Goal: Information Seeking & Learning: Learn about a topic

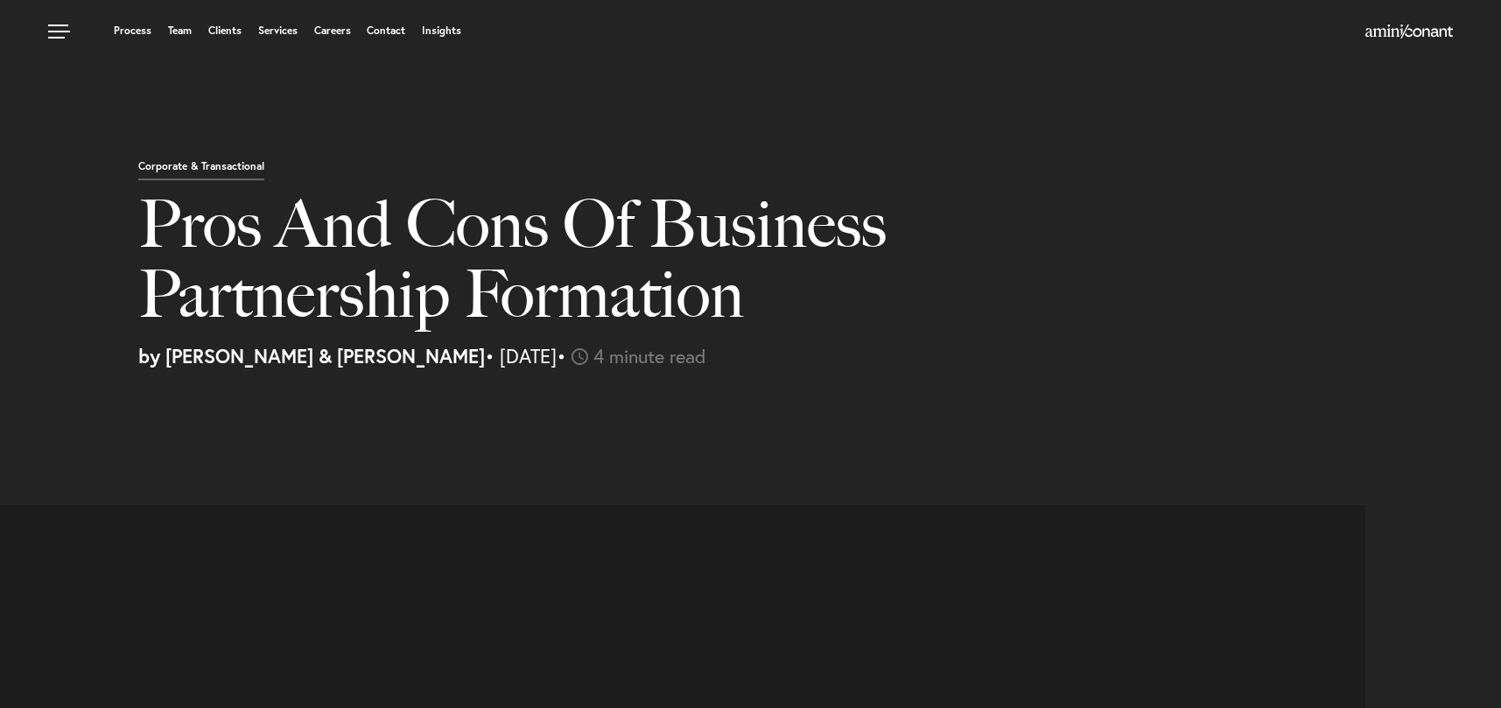
select select "PA"
select select "Austin"
select select "Business and Civil Litigation"
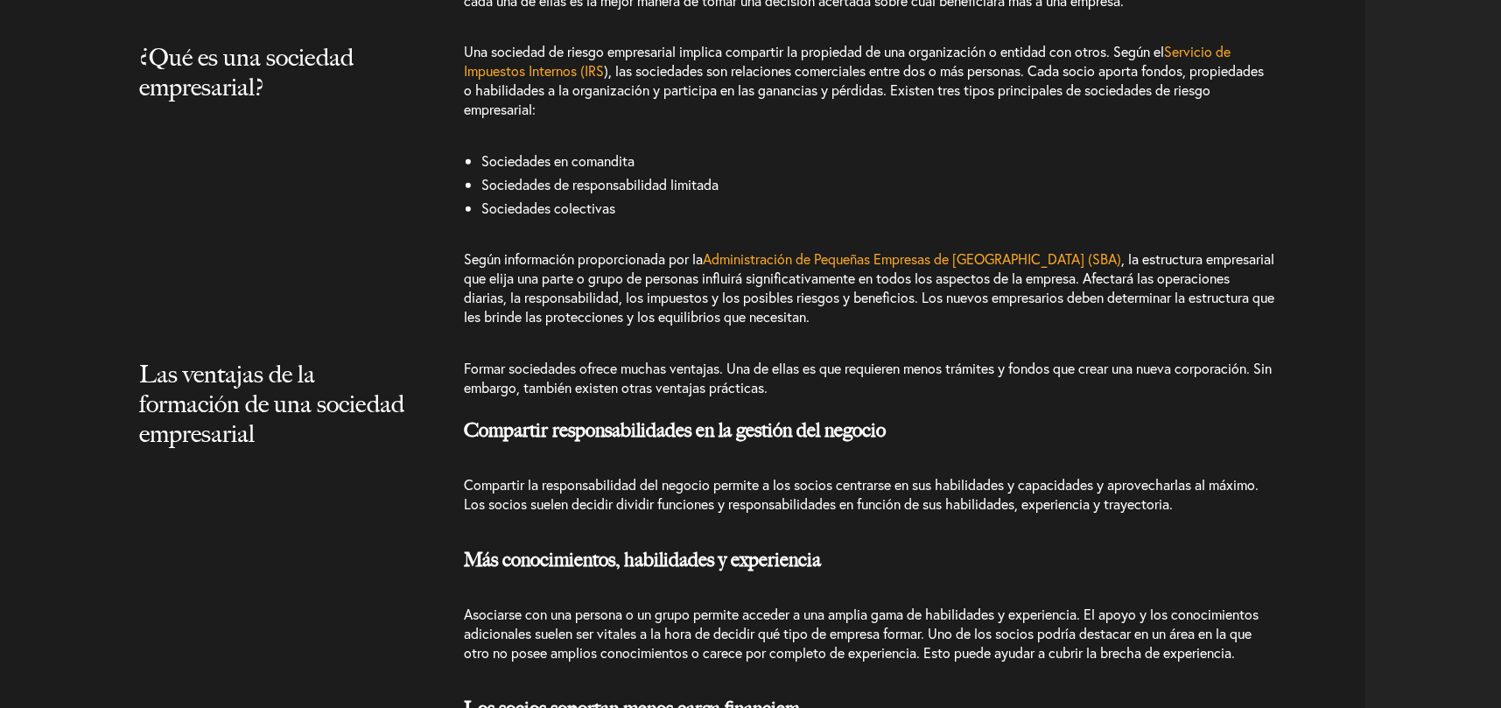
scroll to position [1838, 0]
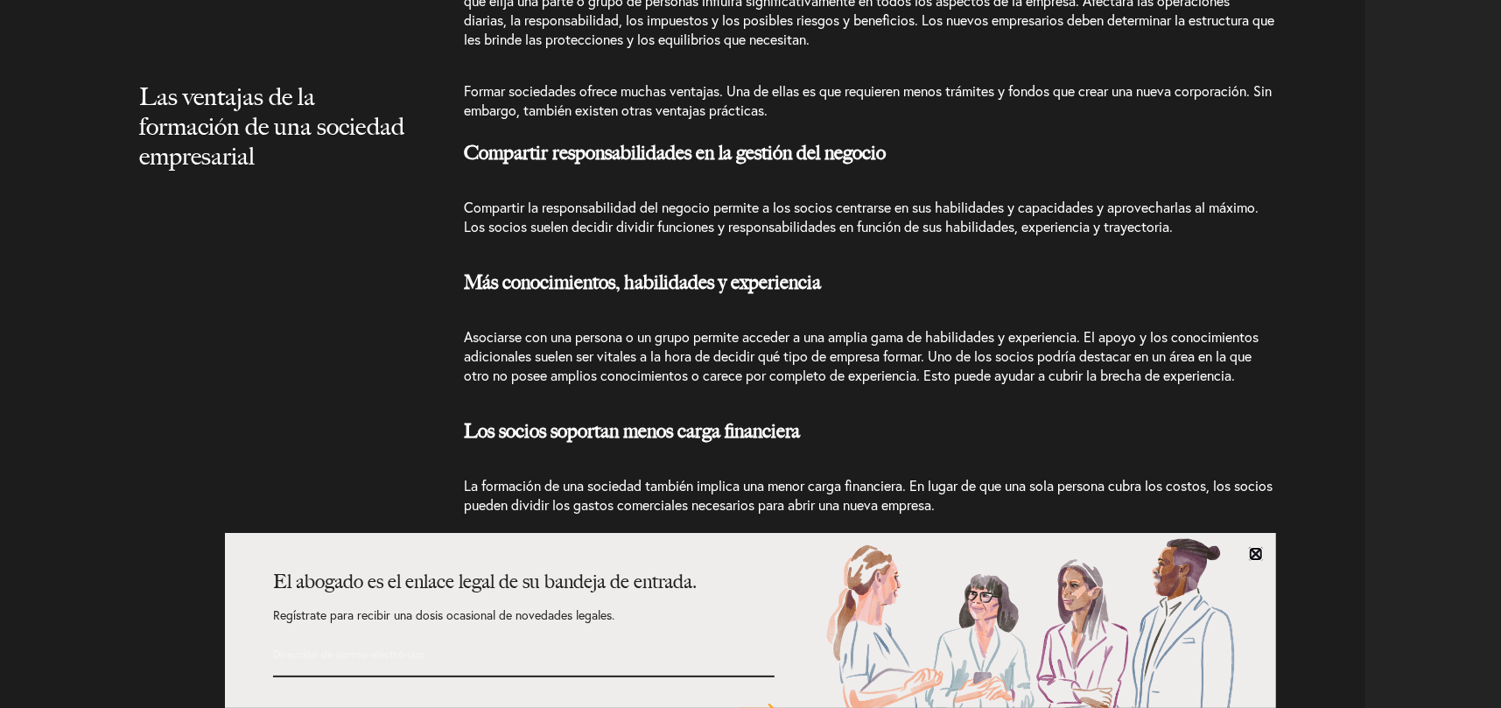
click at [1256, 555] on link at bounding box center [1256, 554] width 14 height 14
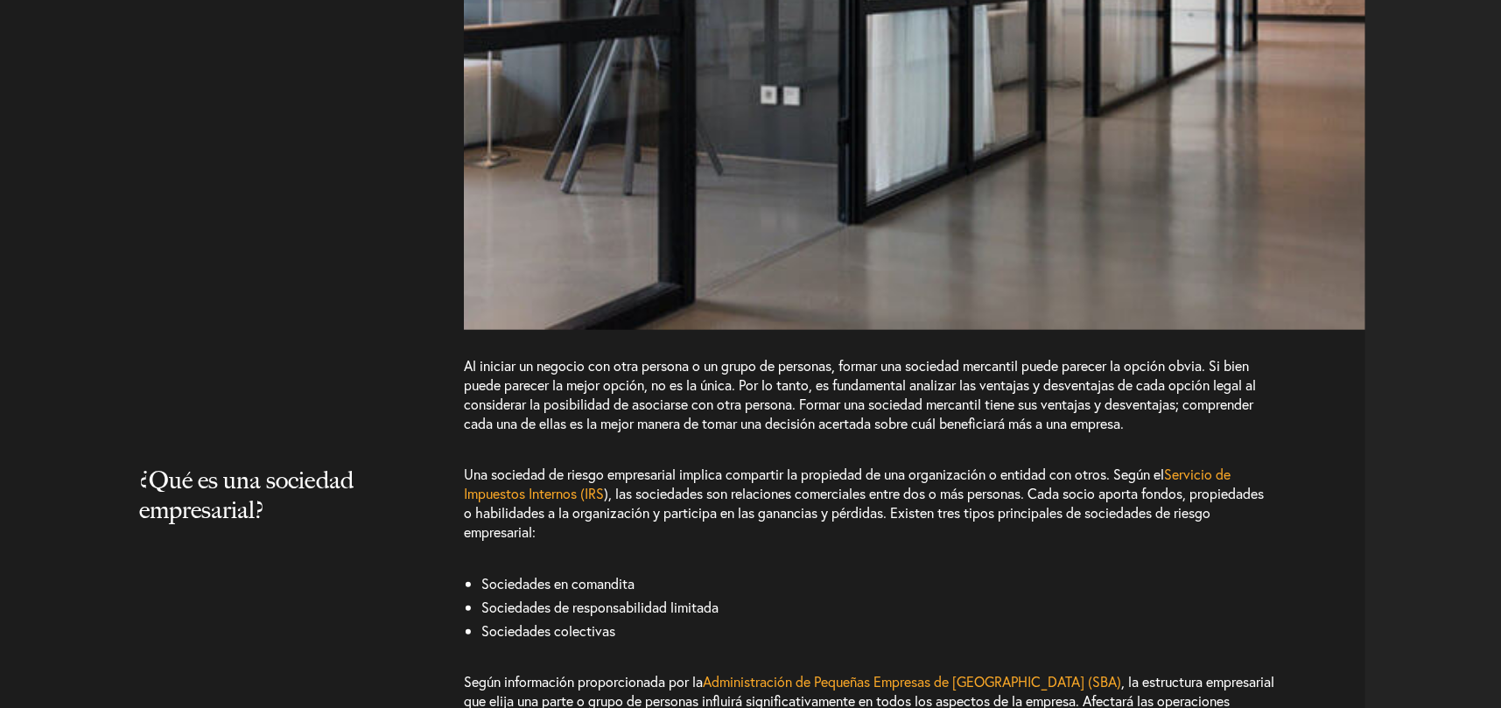
scroll to position [1400, 0]
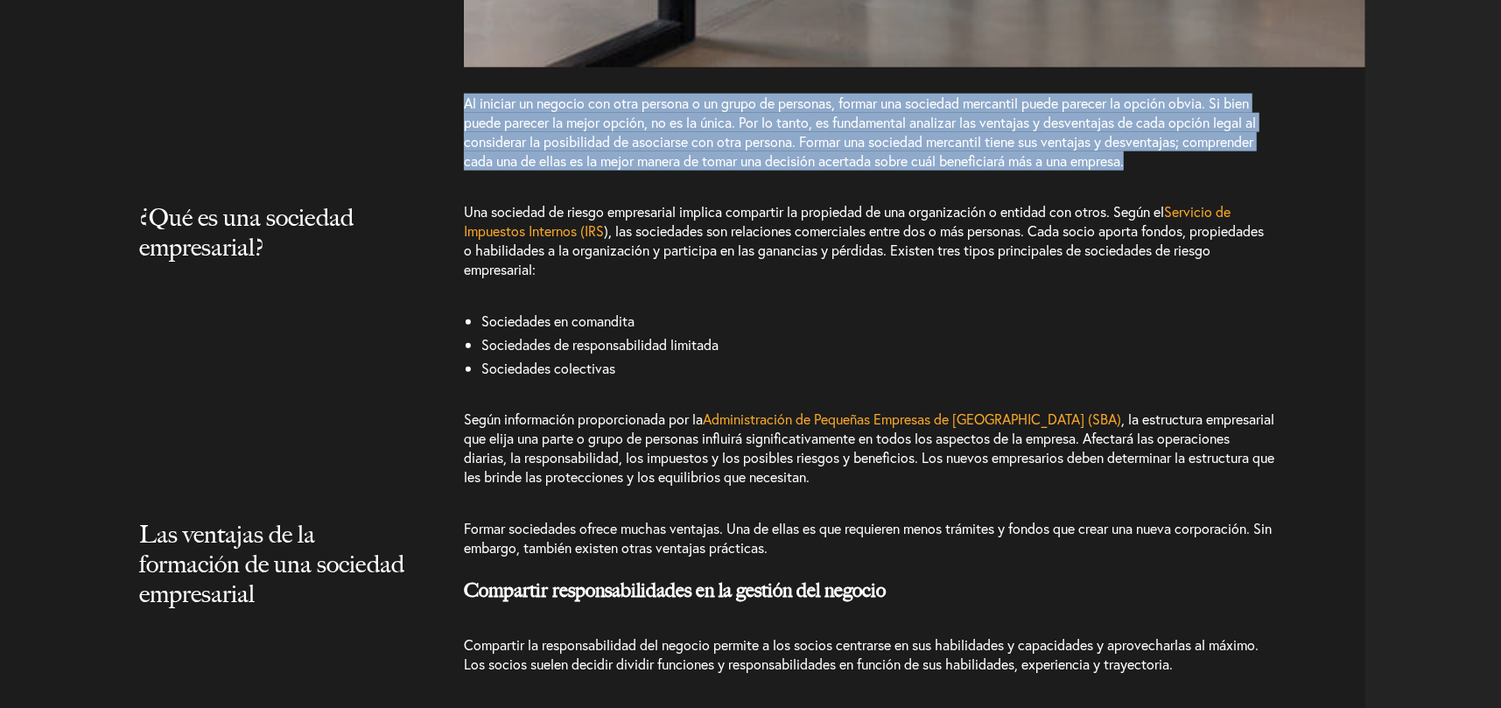
drag, startPoint x: 465, startPoint y: 107, endPoint x: 1153, endPoint y: 165, distance: 690.3
click at [1153, 165] on p "Al iniciar un negocio con otra persona o un grupo de personas, formar una socie…" at bounding box center [869, 141] width 811 height 95
copy font "Al iniciar un negocio con otra persona o un grupo de personas, formar una socie…"
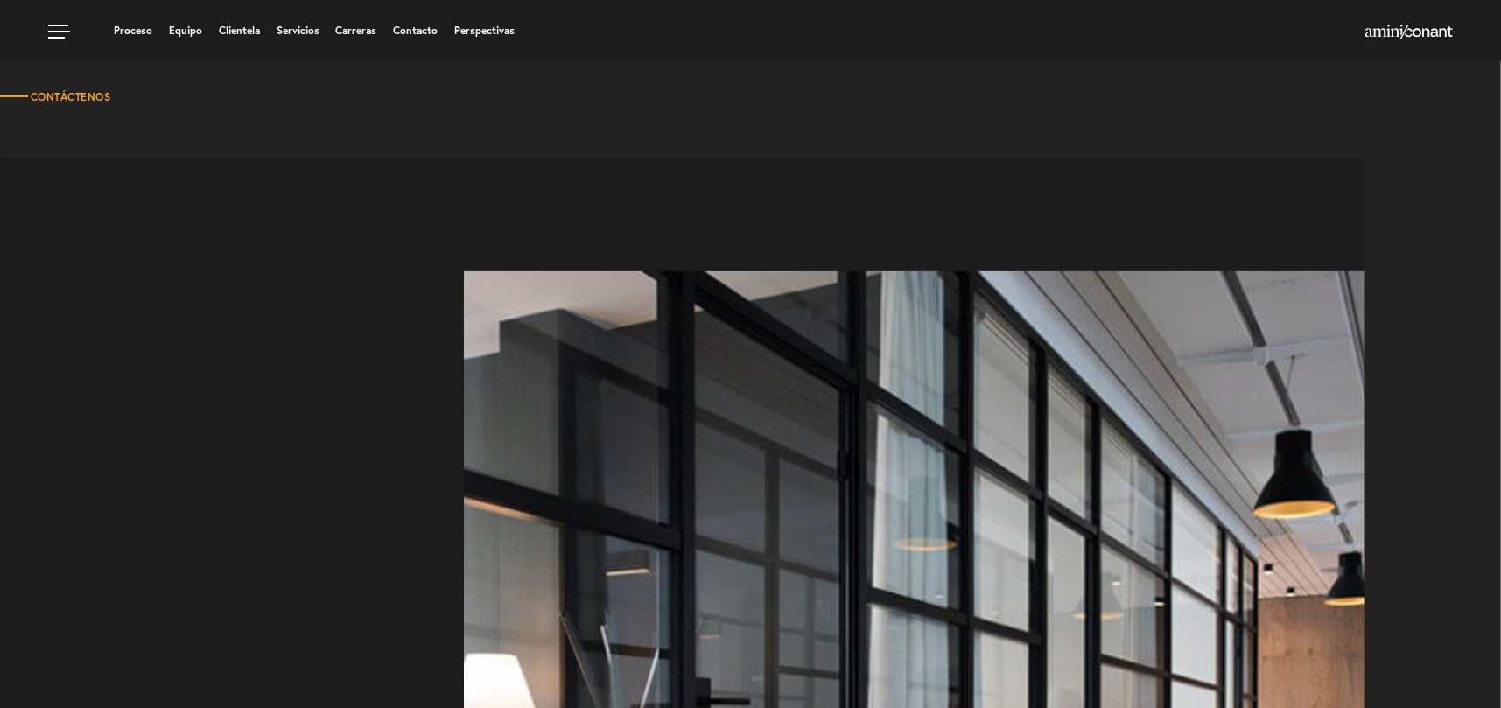
scroll to position [0, 0]
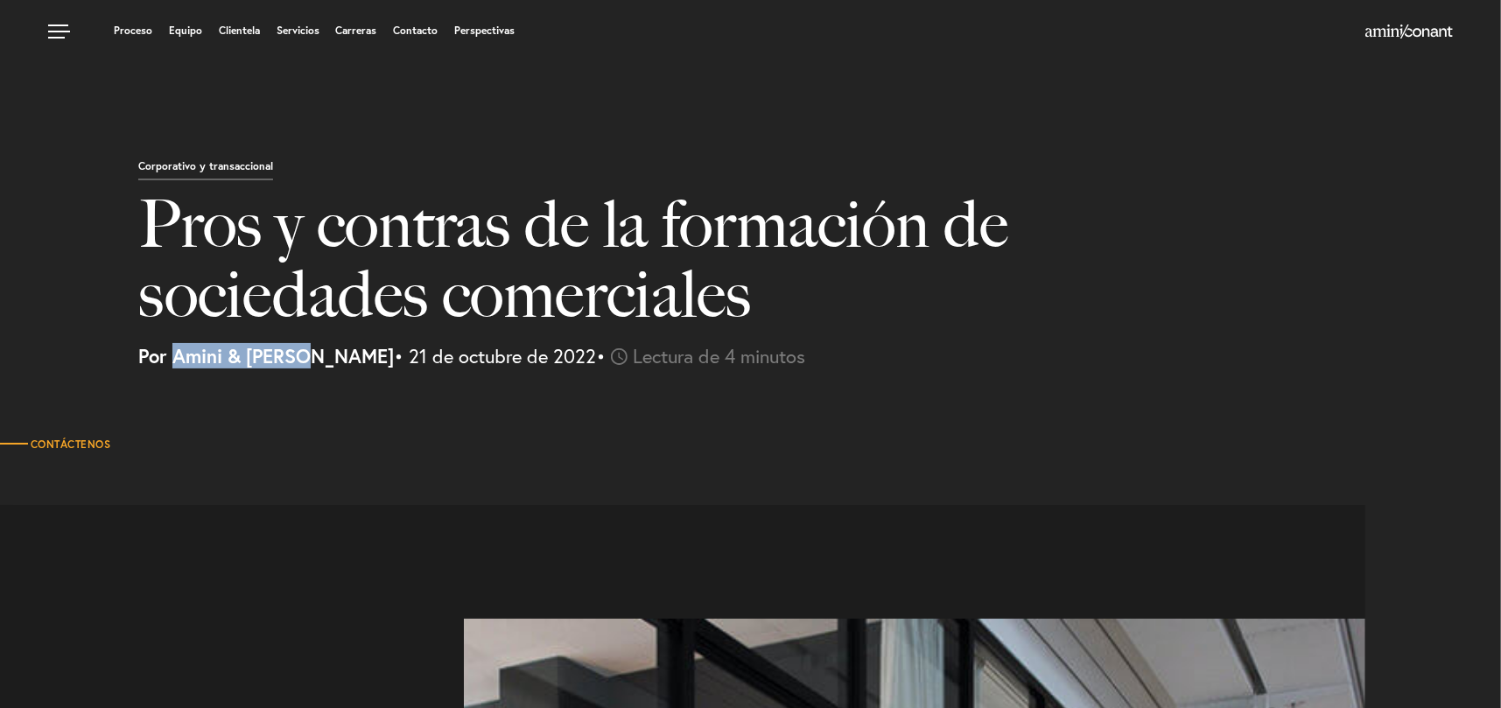
drag, startPoint x: 187, startPoint y: 356, endPoint x: 311, endPoint y: 373, distance: 124.5
click at [311, 373] on div "Corporativo y transaccional Pros y contras de la formación de sociedades comerc…" at bounding box center [750, 191] width 1501 height 383
copy font "Amini & [PERSON_NAME]"
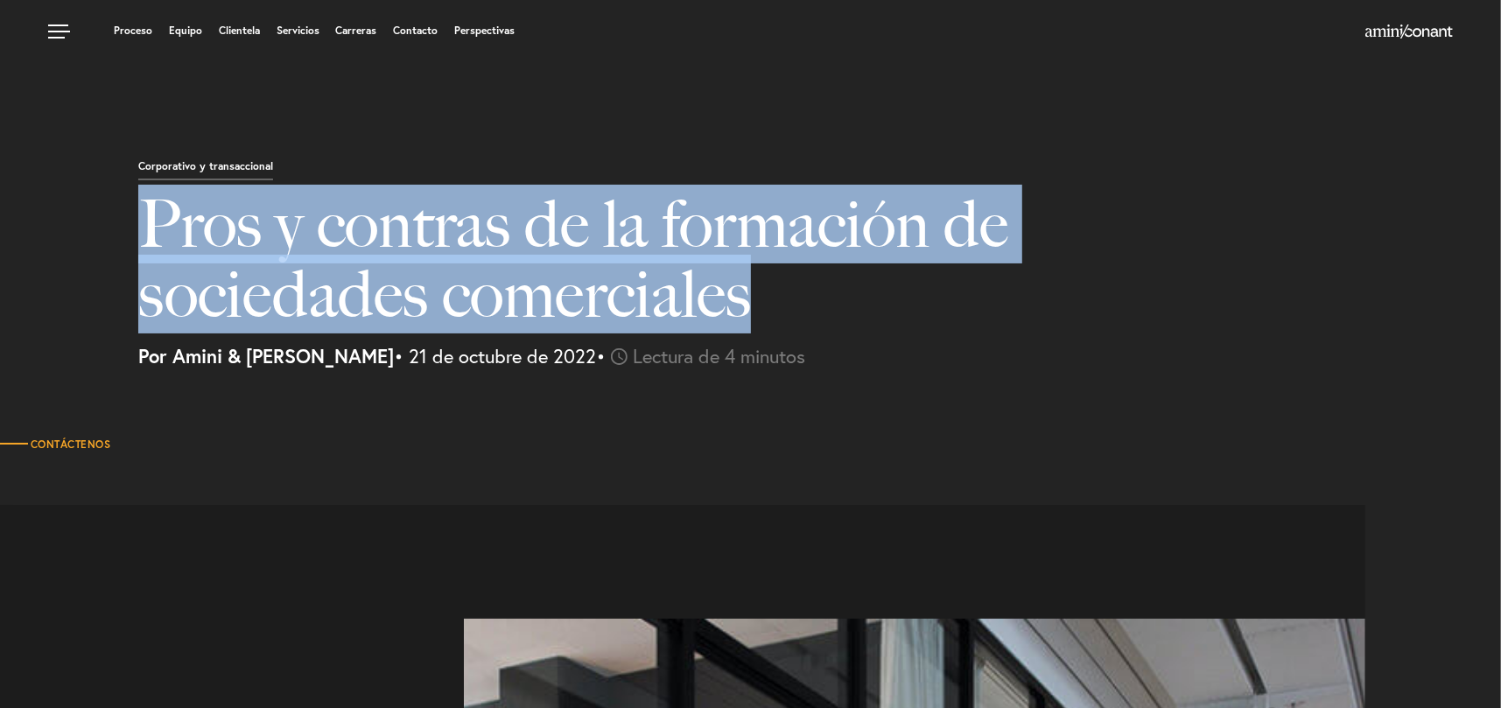
drag, startPoint x: 150, startPoint y: 200, endPoint x: 762, endPoint y: 353, distance: 631.3
click at [746, 315] on font "Pros y contras de la formación de sociedades comerciales" at bounding box center [573, 259] width 870 height 149
copy font "Pros y contras de la formación de sociedades comerciales"
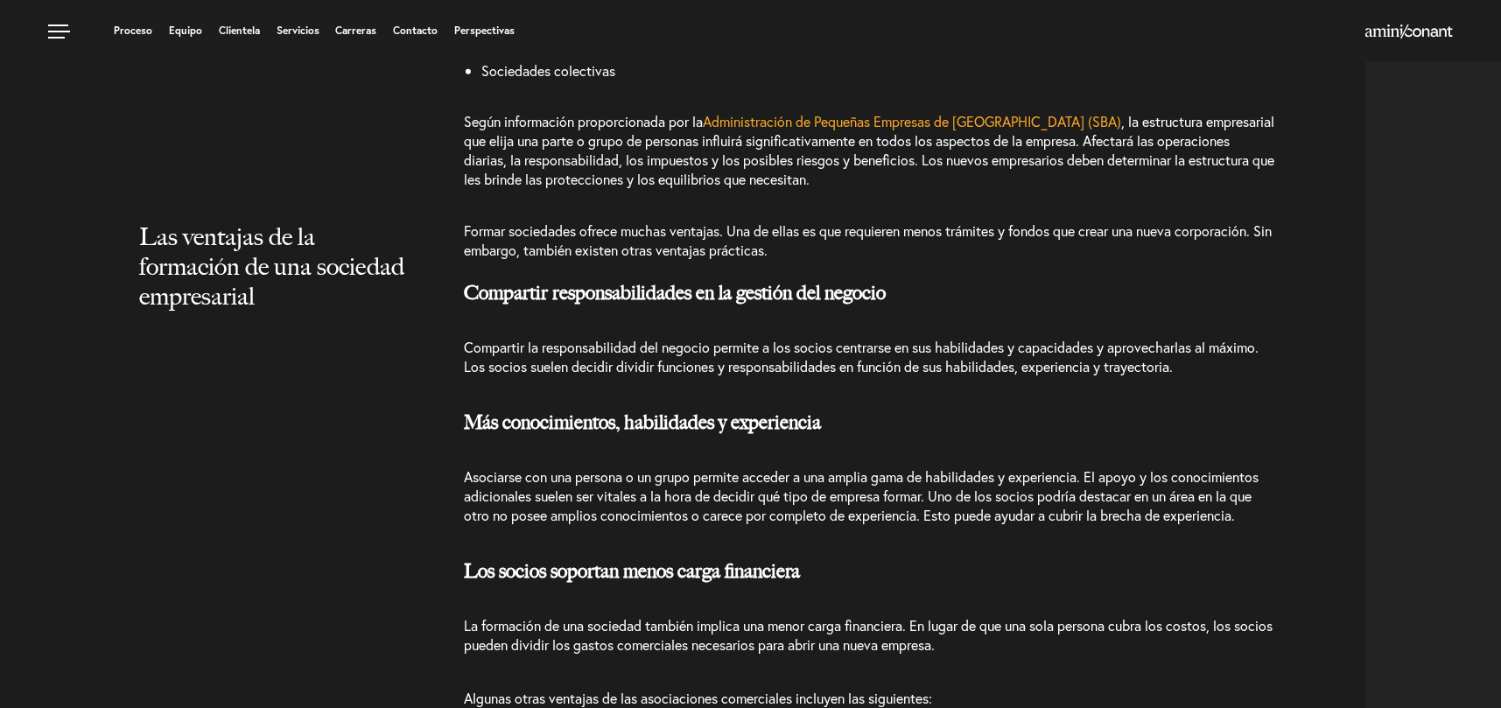
scroll to position [1663, 0]
